Goal: Transaction & Acquisition: Subscribe to service/newsletter

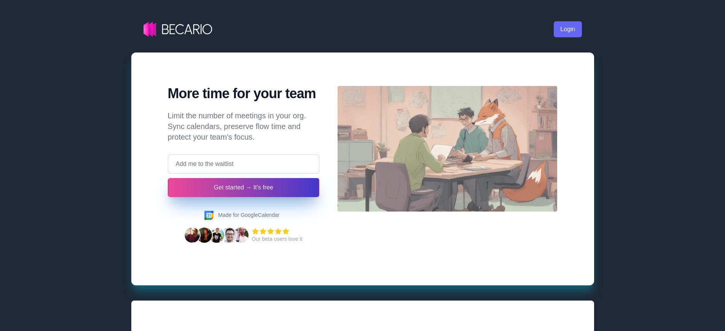
click at [243, 188] on button "Get started → It's free" at bounding box center [243, 187] width 152 height 19
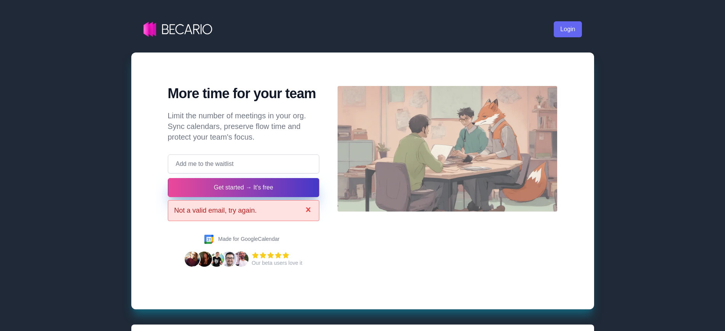
click at [567, 29] on link "Login" at bounding box center [568, 29] width 28 height 16
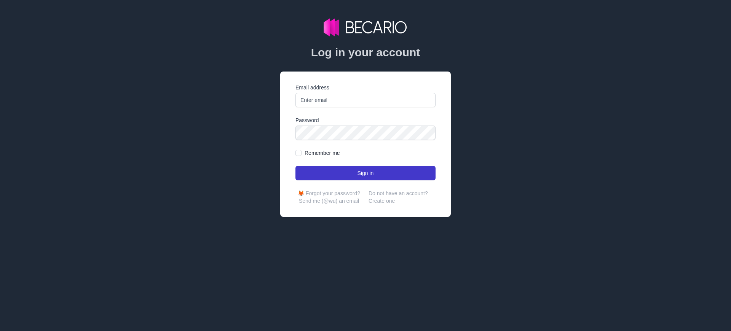
click at [365, 173] on button "Sign in" at bounding box center [365, 173] width 140 height 14
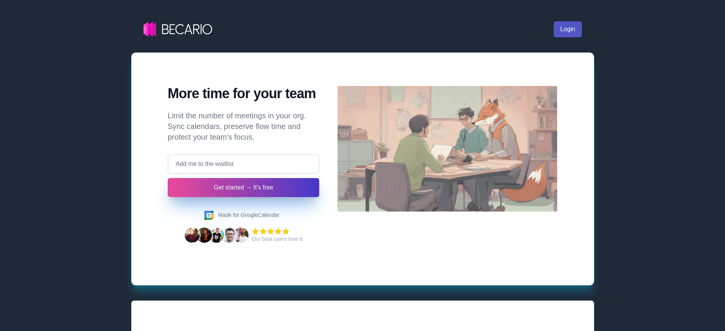
click at [567, 29] on link "Login" at bounding box center [568, 29] width 28 height 16
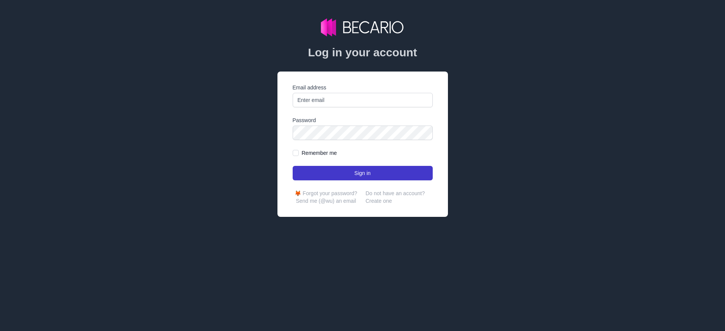
click at [365, 173] on button "Sign in" at bounding box center [363, 173] width 140 height 14
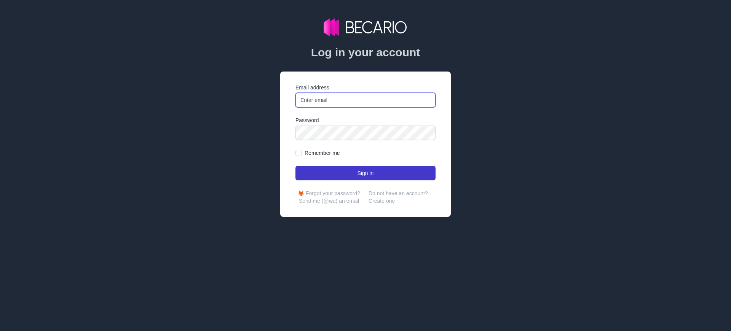
click at [365, 173] on button "Sign in" at bounding box center [365, 173] width 140 height 14
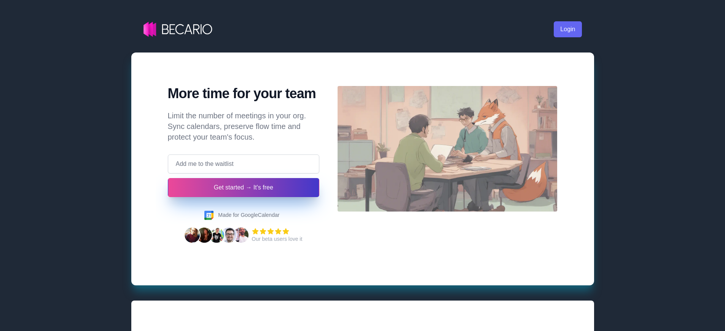
click at [243, 188] on button "Get started → It's free" at bounding box center [243, 187] width 152 height 19
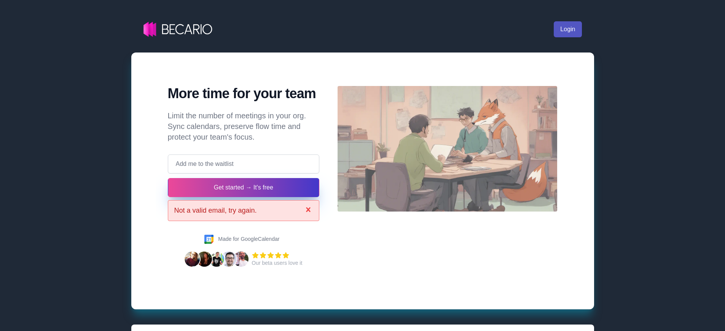
click at [567, 29] on link "Login" at bounding box center [568, 29] width 28 height 16
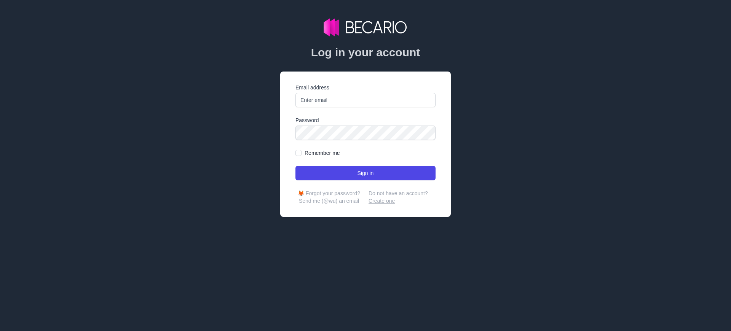
click at [381, 201] on link "Create one" at bounding box center [381, 201] width 26 height 6
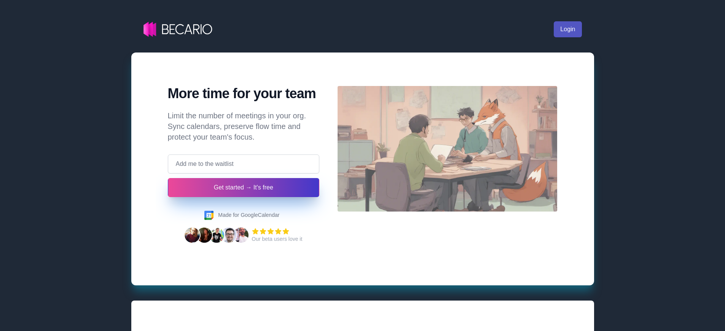
click at [567, 29] on link "Login" at bounding box center [568, 29] width 28 height 16
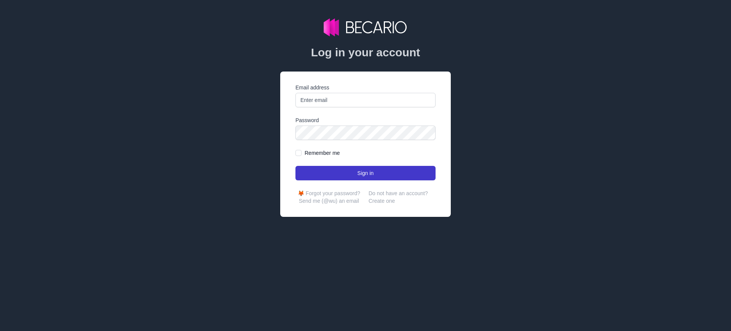
click at [365, 173] on button "Sign in" at bounding box center [365, 173] width 140 height 14
click at [381, 201] on link "Create one" at bounding box center [381, 201] width 26 height 6
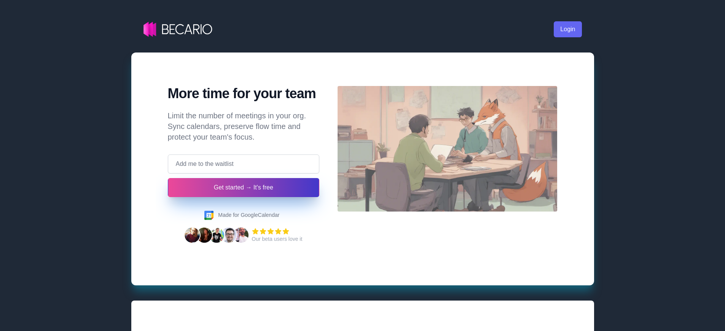
click at [243, 188] on button "Get started → It's free" at bounding box center [243, 187] width 152 height 19
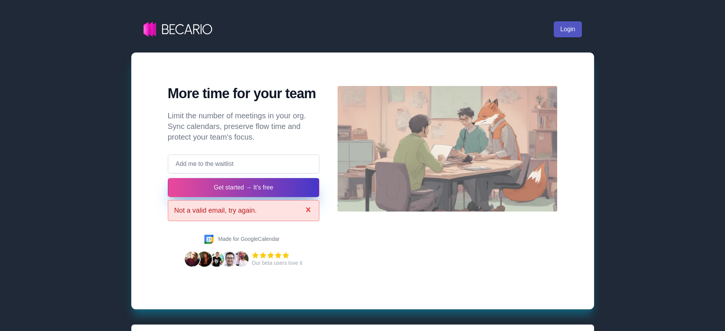
click at [567, 29] on link "Login" at bounding box center [568, 29] width 28 height 16
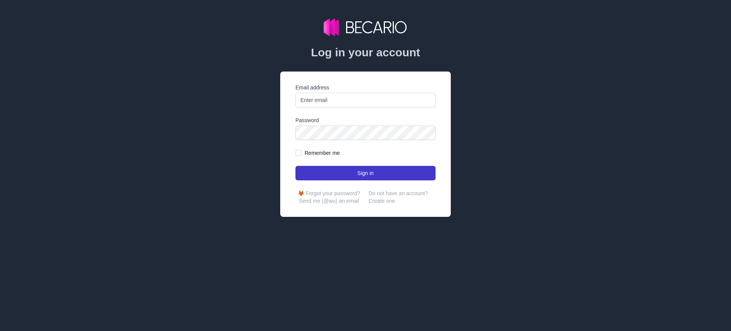
click at [365, 173] on button "Sign in" at bounding box center [365, 173] width 140 height 14
click at [381, 201] on link "Create one" at bounding box center [381, 201] width 26 height 6
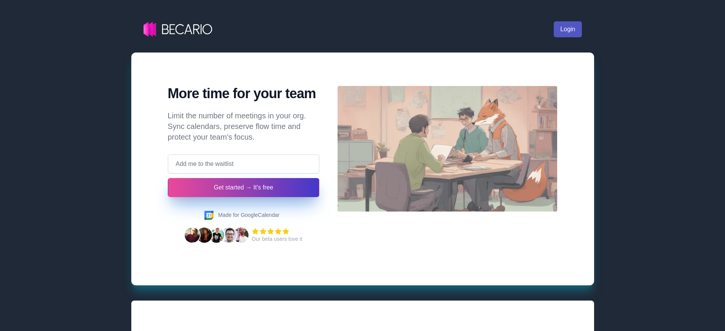
click at [567, 29] on link "Login" at bounding box center [568, 29] width 28 height 16
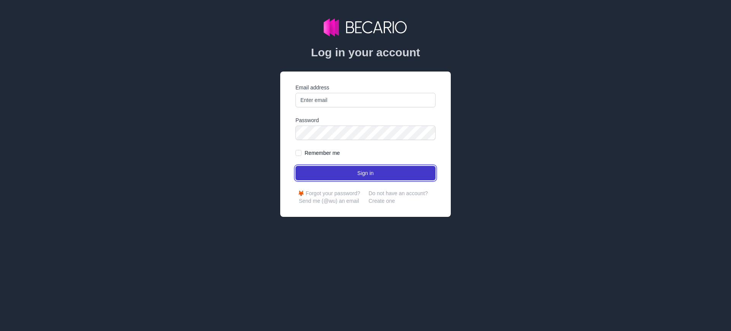
click at [365, 173] on button "Sign in" at bounding box center [365, 173] width 140 height 14
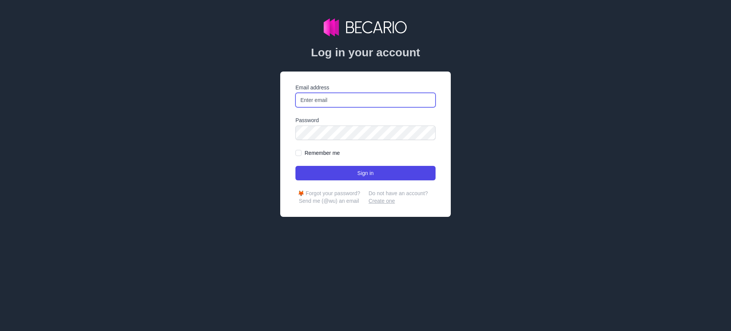
click at [381, 201] on link "Create one" at bounding box center [381, 201] width 26 height 6
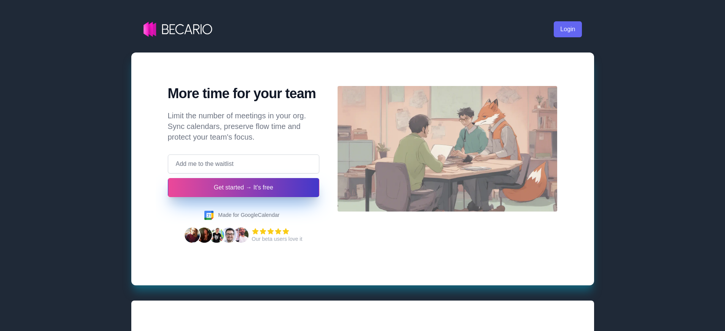
click at [243, 188] on button "Get started → It's free" at bounding box center [244, 187] width 152 height 19
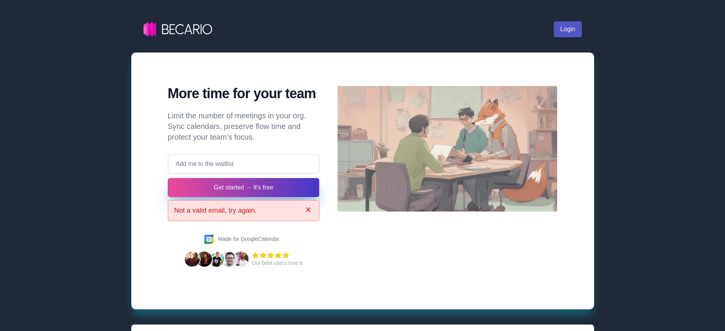
click at [567, 29] on link "Login" at bounding box center [568, 29] width 28 height 16
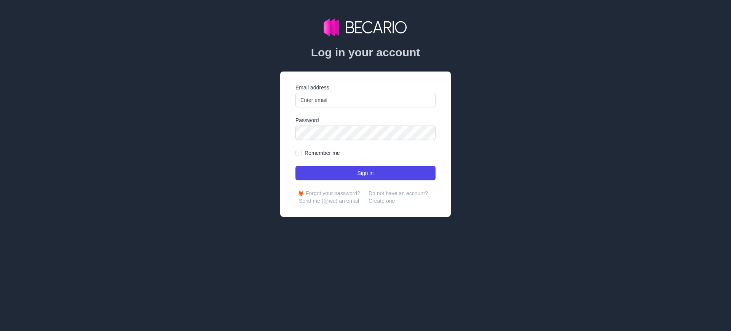
click at [365, 173] on button "Sign in" at bounding box center [365, 173] width 140 height 14
click at [381, 201] on link "Create one" at bounding box center [381, 201] width 26 height 6
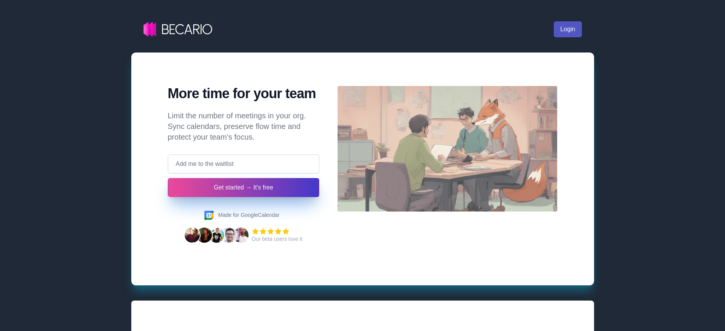
click at [567, 29] on link "Login" at bounding box center [568, 29] width 28 height 16
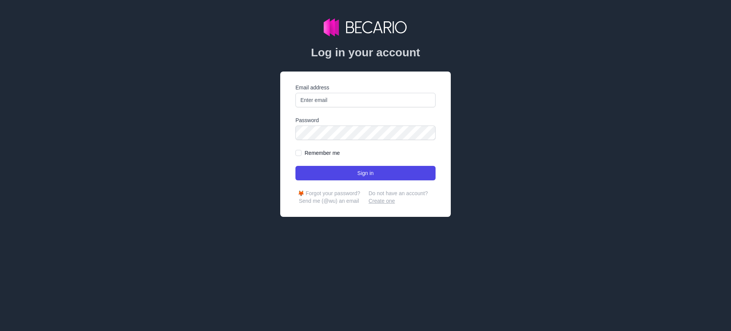
click at [381, 201] on link "Create one" at bounding box center [381, 201] width 26 height 6
